Goal: Task Accomplishment & Management: Manage account settings

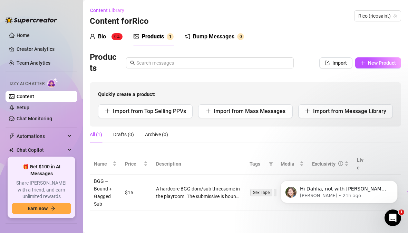
scroll to position [29, 0]
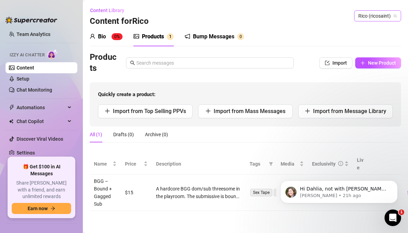
click at [369, 17] on span "Rico (ricosaint)" at bounding box center [377, 16] width 39 height 10
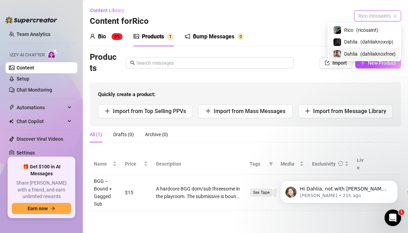
click at [354, 55] on span "Dahlia" at bounding box center [350, 54] width 13 height 8
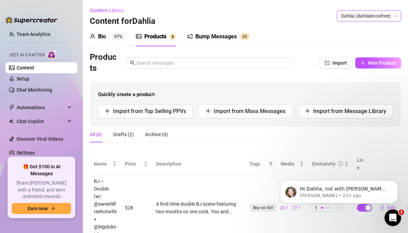
click at [219, 39] on div "Bump Messages" at bounding box center [215, 36] width 41 height 8
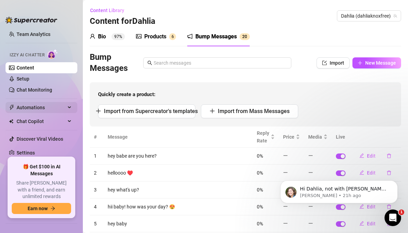
click at [36, 108] on span "Automations" at bounding box center [41, 107] width 49 height 11
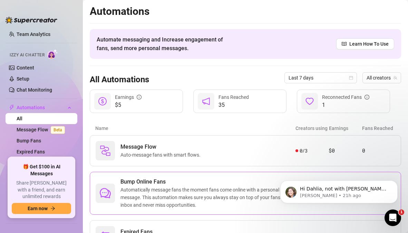
click at [202, 193] on span "Automatically message fans the moment fans come online with a personal message.…" at bounding box center [207, 197] width 175 height 23
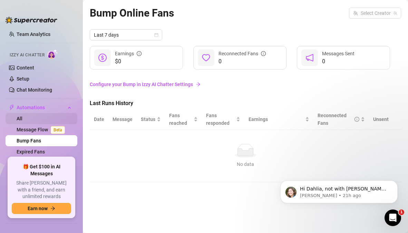
click at [22, 116] on link "All" at bounding box center [20, 119] width 6 height 6
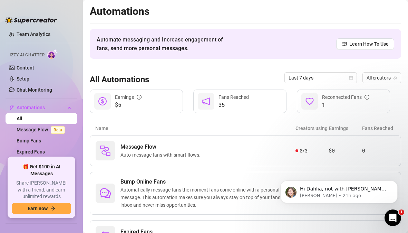
scroll to position [43, 0]
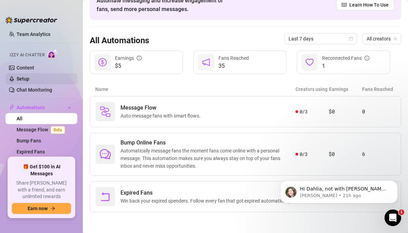
click at [29, 78] on link "Setup" at bounding box center [23, 79] width 13 height 6
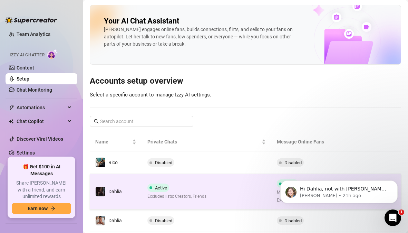
click at [182, 205] on td "Active Excluded lists: Creators, Friends" at bounding box center [207, 192] width 130 height 36
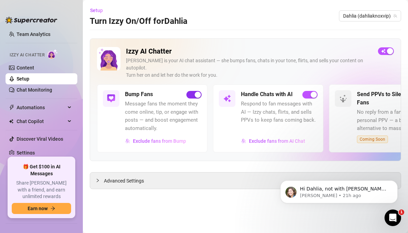
click at [196, 91] on div "button" at bounding box center [198, 94] width 6 height 6
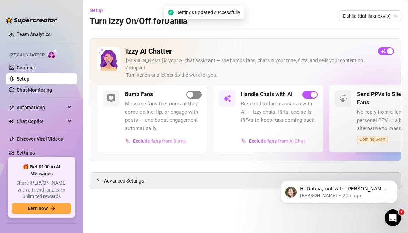
click at [196, 91] on span "button" at bounding box center [193, 95] width 15 height 8
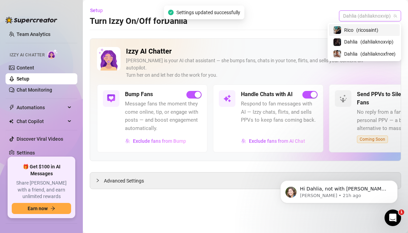
click at [374, 20] on span "Dahlia (dahliaknoxvip)" at bounding box center [370, 16] width 54 height 10
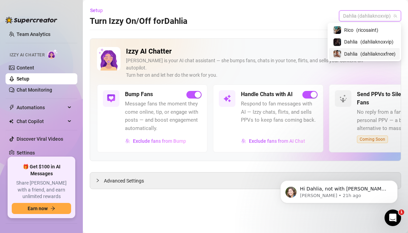
click at [366, 53] on span "( dahliaknoxfree )" at bounding box center [377, 54] width 35 height 8
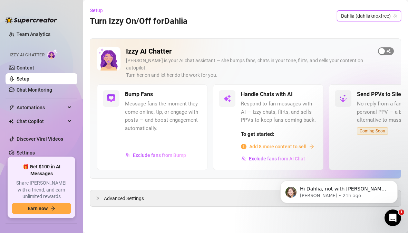
click at [387, 50] on span "button" at bounding box center [386, 51] width 16 height 8
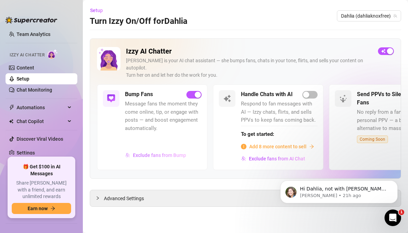
click at [178, 152] on span "Exclude fans from Bump" at bounding box center [159, 155] width 53 height 6
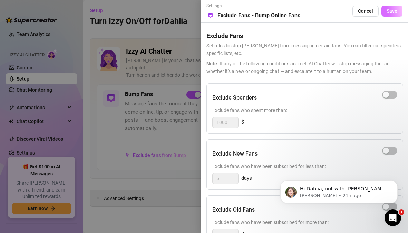
click at [390, 11] on span "Save" at bounding box center [391, 11] width 11 height 6
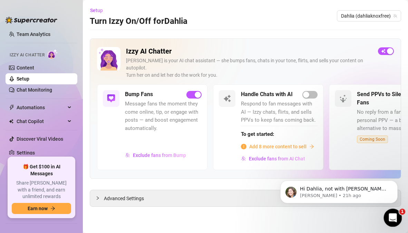
click at [396, 217] on div "Open Intercom Messenger" at bounding box center [391, 216] width 23 height 23
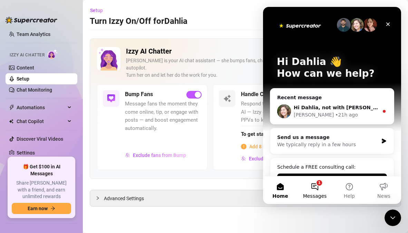
click at [317, 188] on button "1 Messages" at bounding box center [314, 190] width 34 height 28
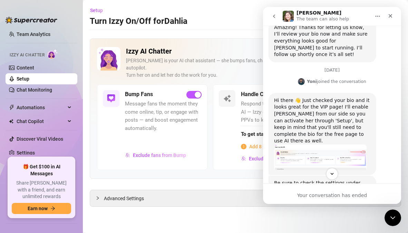
scroll to position [742, 0]
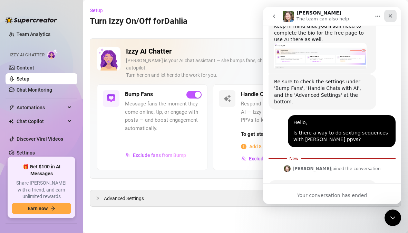
click at [392, 14] on icon "Close" at bounding box center [390, 16] width 6 height 6
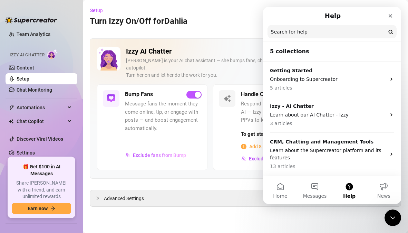
scroll to position [70, 0]
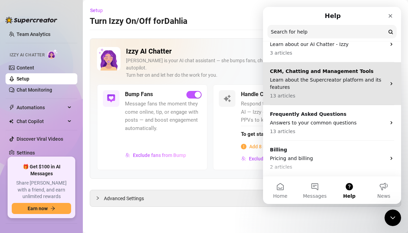
click at [340, 87] on p "Learn about the Supercreator platform and its features" at bounding box center [328, 83] width 116 height 14
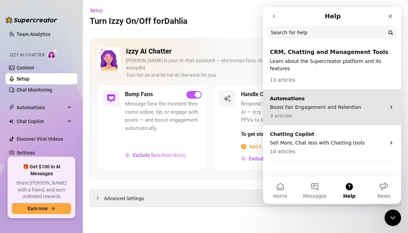
click at [356, 112] on p "3 articles" at bounding box center [328, 115] width 116 height 7
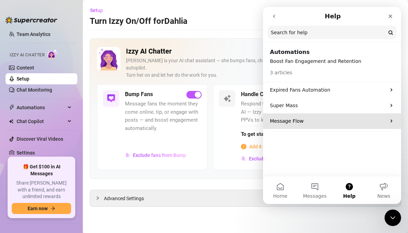
click at [350, 126] on div "Message Flow" at bounding box center [332, 121] width 138 height 16
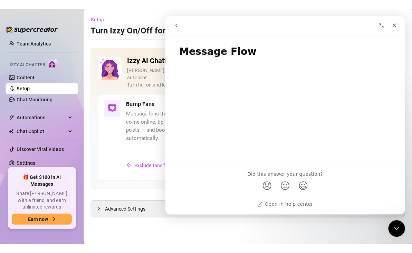
scroll to position [8, 0]
